Goal: Task Accomplishment & Management: Manage account settings

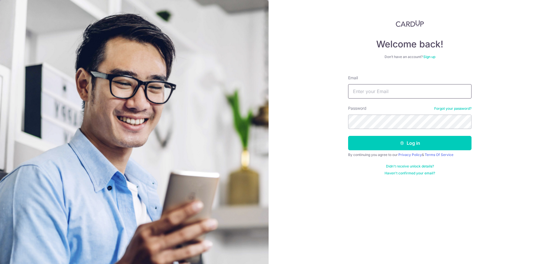
click at [385, 91] on input "Email" at bounding box center [409, 91] width 123 height 14
type input "[EMAIL_ADDRESS][DOMAIN_NAME]"
click at [417, 147] on button "Log in" at bounding box center [409, 143] width 123 height 14
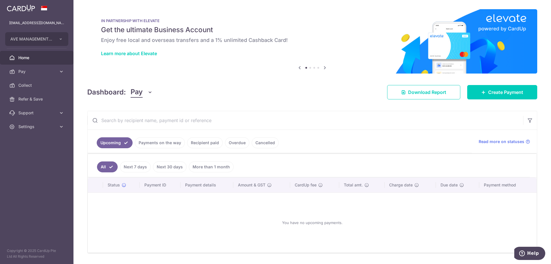
click at [140, 166] on link "Next 7 days" at bounding box center [135, 166] width 31 height 11
click at [165, 168] on link "Next 30 days" at bounding box center [170, 166] width 34 height 11
click at [167, 144] on link "Payments on the way" at bounding box center [160, 142] width 50 height 11
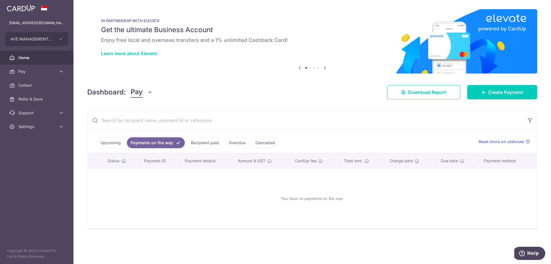
click at [104, 142] on link "Upcoming" at bounding box center [111, 142] width 28 height 11
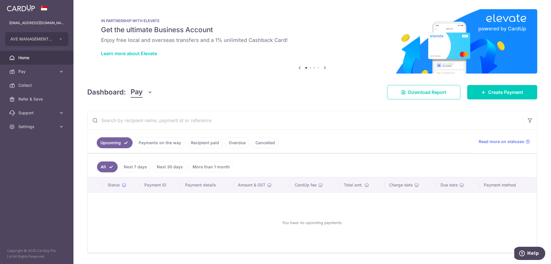
click at [205, 143] on link "Recipient paid" at bounding box center [205, 142] width 36 height 11
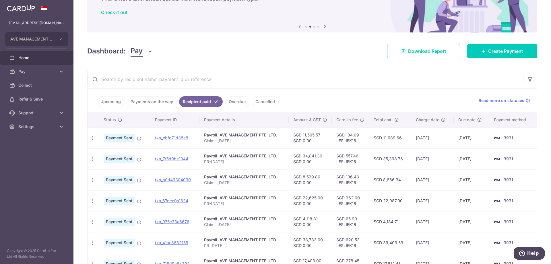
scroll to position [41, 0]
click at [108, 103] on link "Upcoming" at bounding box center [111, 101] width 28 height 11
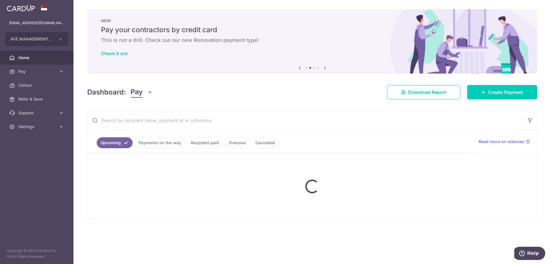
scroll to position [0, 0]
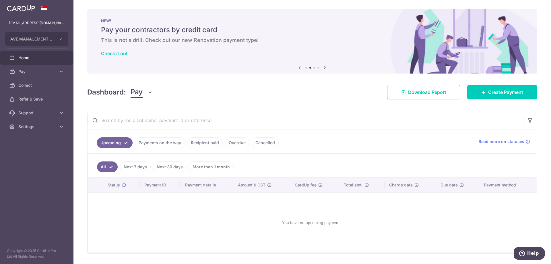
click at [260, 144] on link "Cancelled" at bounding box center [265, 142] width 27 height 11
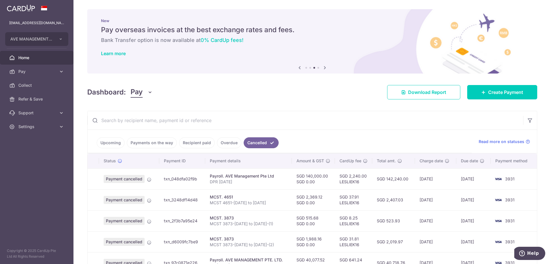
click at [223, 142] on link "Overdue" at bounding box center [229, 142] width 24 height 11
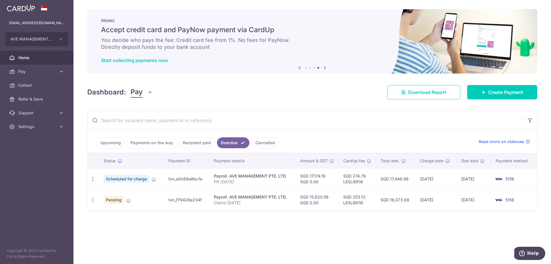
click at [141, 203] on td "Pending" at bounding box center [131, 199] width 65 height 21
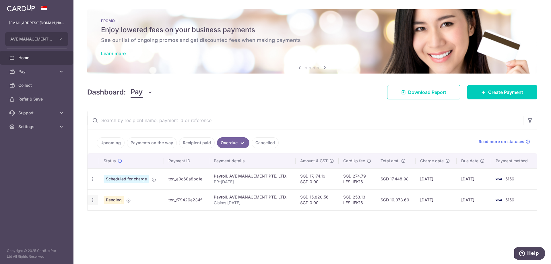
click at [93, 202] on icon "button" at bounding box center [93, 200] width 6 height 6
click at [113, 244] on span "Upload doc" at bounding box center [123, 243] width 39 height 7
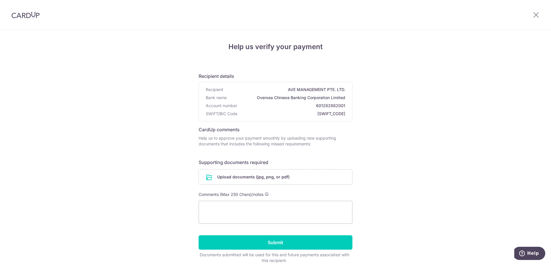
scroll to position [26, 0]
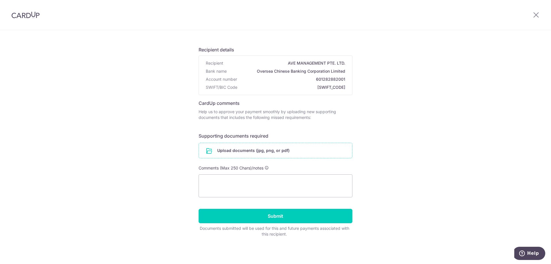
click at [207, 151] on input "file" at bounding box center [275, 150] width 153 height 15
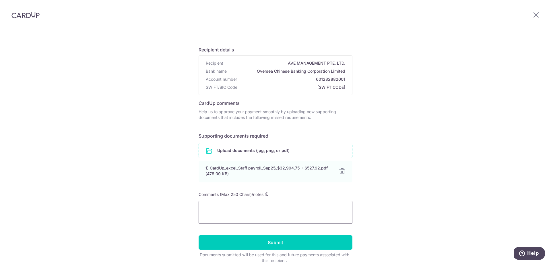
click at [272, 211] on textarea at bounding box center [276, 212] width 154 height 23
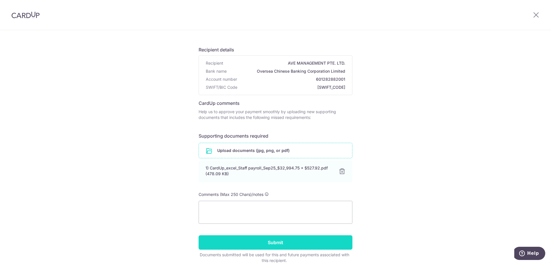
click at [272, 242] on input "Submit" at bounding box center [276, 242] width 154 height 14
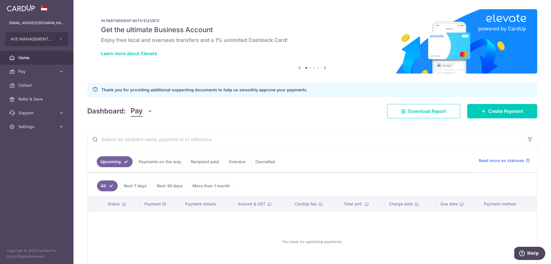
click at [233, 162] on link "Overdue" at bounding box center [237, 161] width 24 height 11
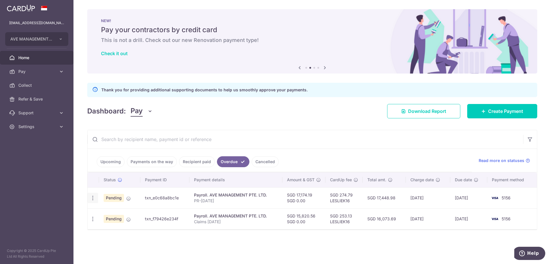
click at [93, 199] on icon "button" at bounding box center [93, 198] width 6 height 6
click at [114, 241] on span "Upload doc" at bounding box center [123, 241] width 39 height 7
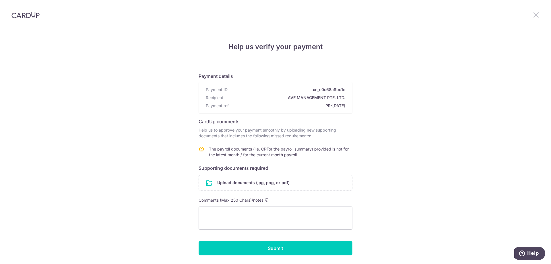
click at [535, 13] on icon at bounding box center [536, 14] width 7 height 7
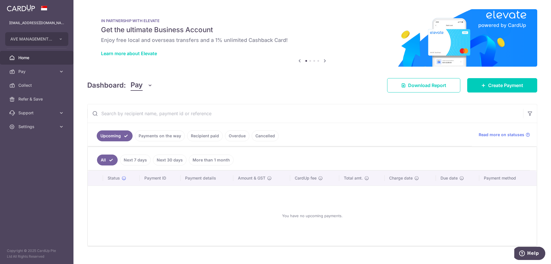
click at [156, 137] on link "Payments on the way" at bounding box center [160, 135] width 50 height 11
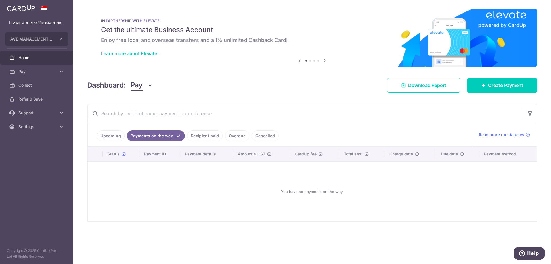
click at [202, 138] on link "Recipient paid" at bounding box center [205, 135] width 36 height 11
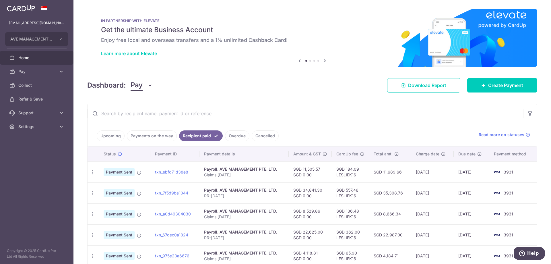
click at [235, 136] on link "Overdue" at bounding box center [237, 135] width 24 height 11
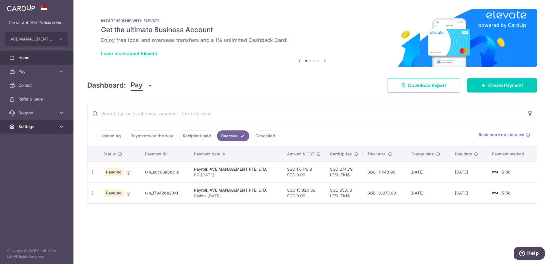
click at [62, 125] on icon at bounding box center [62, 127] width 6 height 6
click at [39, 151] on span "Logout" at bounding box center [37, 154] width 38 height 6
